Goal: Find specific page/section: Find specific page/section

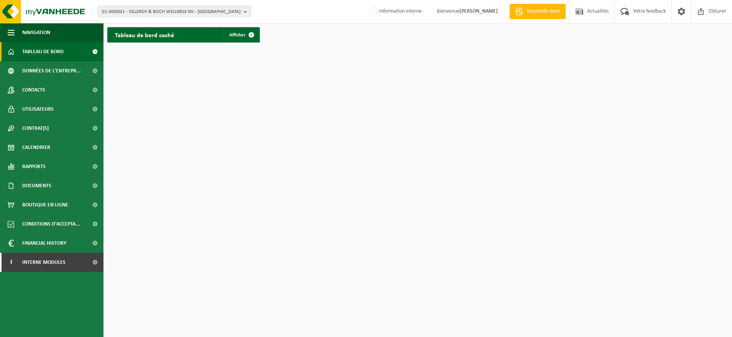
drag, startPoint x: 183, startPoint y: 9, endPoint x: 182, endPoint y: 13, distance: 3.9
click at [183, 9] on span "01-000001 - VILLEROY & BOCH WELLNESS NV - [GEOGRAPHIC_DATA]" at bounding box center [171, 11] width 139 height 11
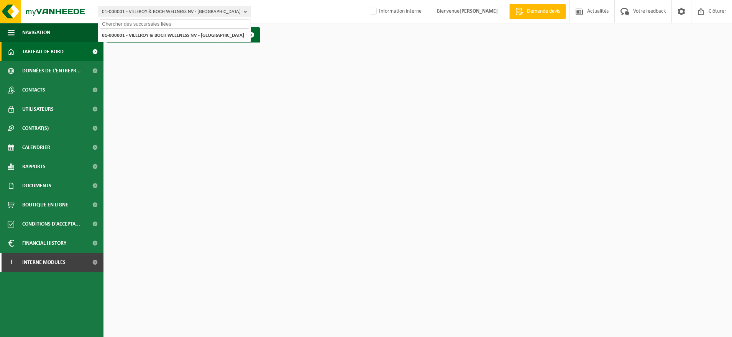
click at [145, 26] on input "text" at bounding box center [174, 24] width 149 height 10
drag, startPoint x: 145, startPoint y: 26, endPoint x: 76, endPoint y: 25, distance: 68.6
click at [76, 25] on div "01-000001 - VILLEROY & BOCH WELLNESS NV - ROESELARE LUTTI 01-000001 - VILLEROY …" at bounding box center [366, 23] width 732 height 46
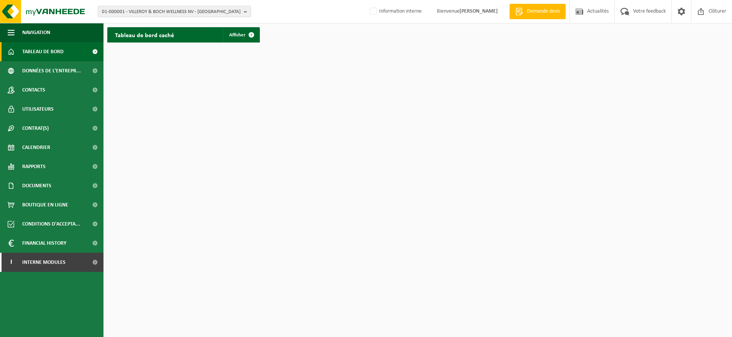
click at [147, 18] on div "01-000001 - VILLEROY & BOCH WELLNESS NV - [GEOGRAPHIC_DATA] 01-000001 - VILLERO…" at bounding box center [366, 11] width 732 height 23
click at [146, 11] on span "01-000001 - VILLEROY & BOCH WELLNESS NV - [GEOGRAPHIC_DATA]" at bounding box center [171, 11] width 139 height 11
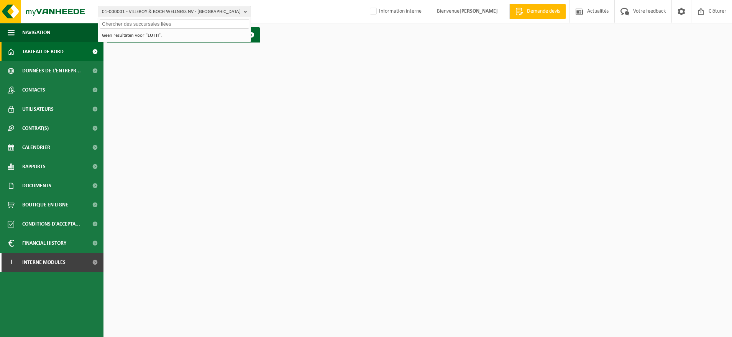
click at [142, 26] on input "text" at bounding box center [174, 24] width 149 height 10
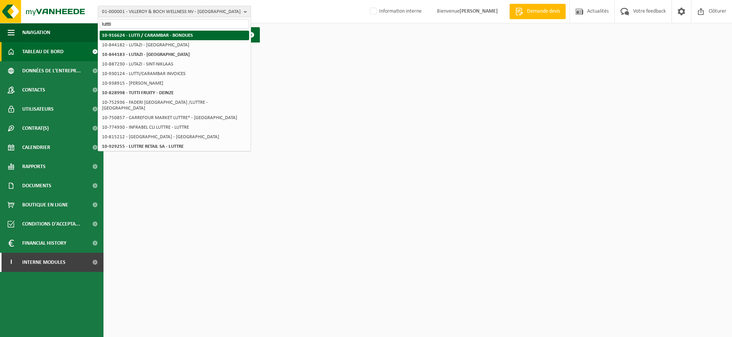
type input "luttti"
click at [137, 39] on li "10-916624 - LUTTI / CARAMBAR - BONDUES" at bounding box center [174, 36] width 149 height 10
